Goal: Task Accomplishment & Management: Manage account settings

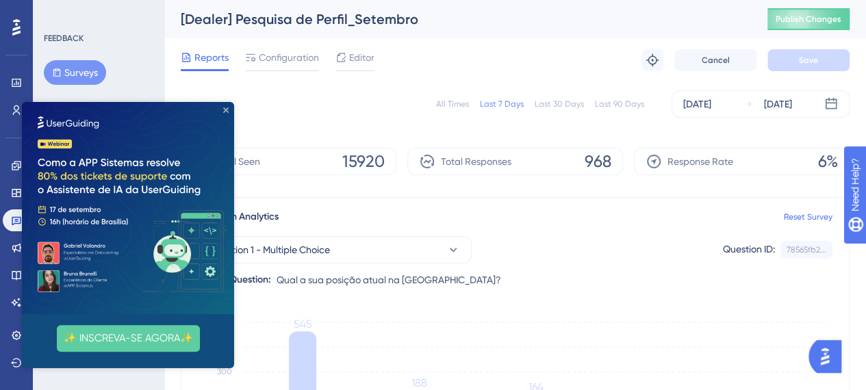
click at [223, 110] on icon "Close Preview" at bounding box center [225, 109] width 5 height 5
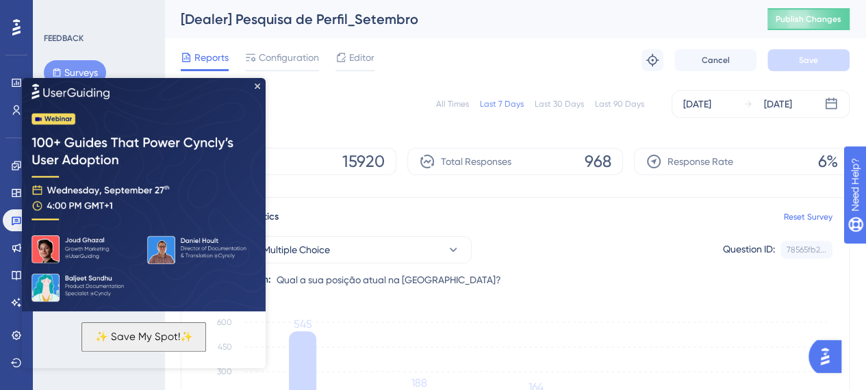
click at [287, 43] on div "Reports Configuration Editor Troubleshoot Cancel Save" at bounding box center [515, 60] width 669 height 44
click at [289, 60] on span "Configuration" at bounding box center [289, 57] width 60 height 16
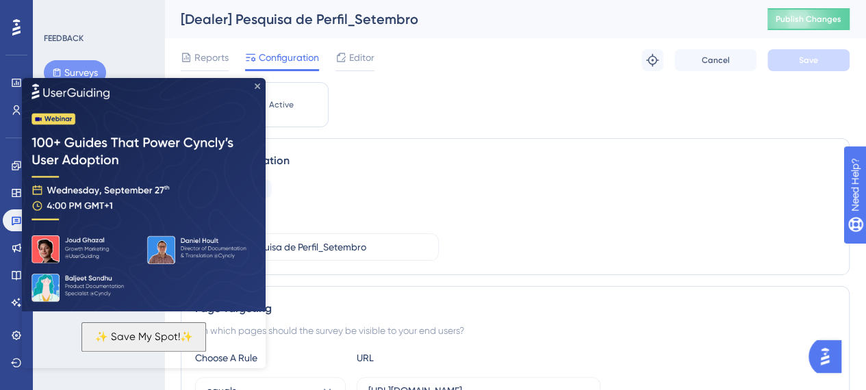
click at [255, 88] on icon "Close Preview" at bounding box center [257, 86] width 5 height 5
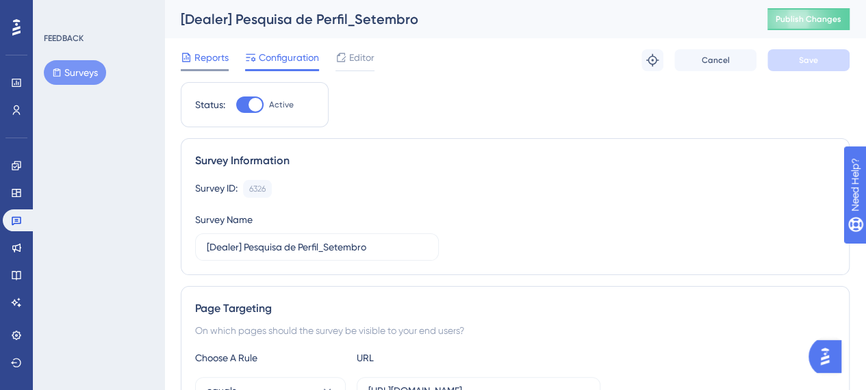
click at [218, 63] on span "Reports" at bounding box center [211, 57] width 34 height 16
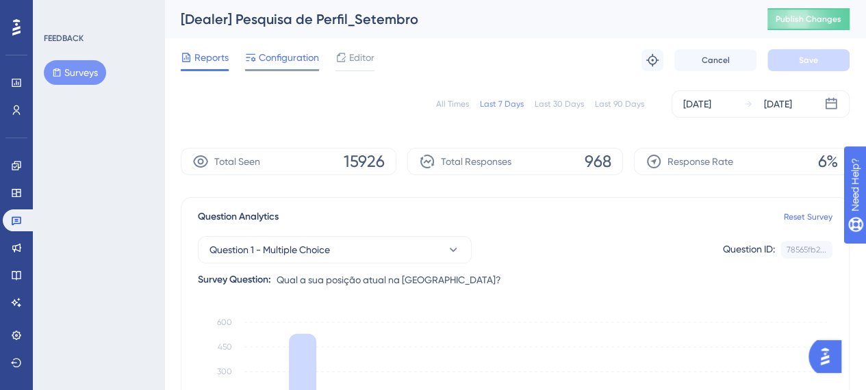
click at [267, 61] on span "Configuration" at bounding box center [289, 57] width 60 height 16
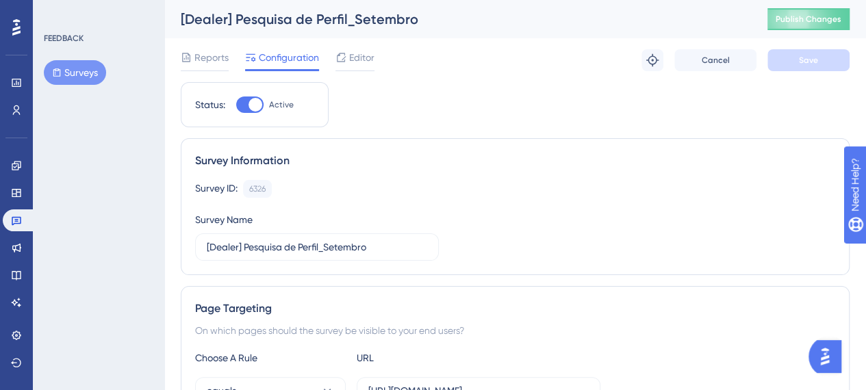
click at [248, 112] on div at bounding box center [249, 105] width 27 height 16
click at [236, 105] on input "Active" at bounding box center [235, 105] width 1 height 1
checkbox input "false"
click at [790, 62] on button "Save" at bounding box center [808, 60] width 82 height 22
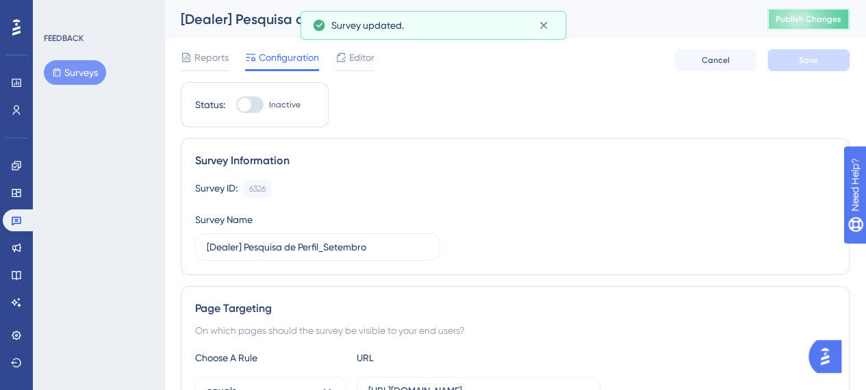
click at [838, 18] on span "Publish Changes" at bounding box center [809, 19] width 66 height 11
click at [549, 25] on icon at bounding box center [544, 25] width 14 height 14
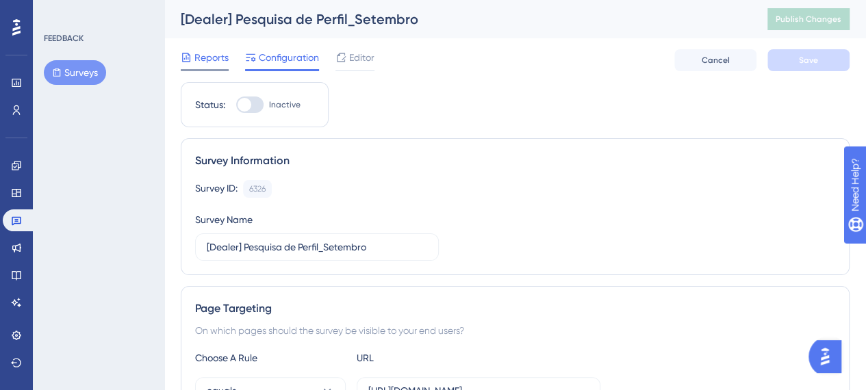
click at [211, 57] on span "Reports" at bounding box center [211, 57] width 34 height 16
